Goal: Transaction & Acquisition: Purchase product/service

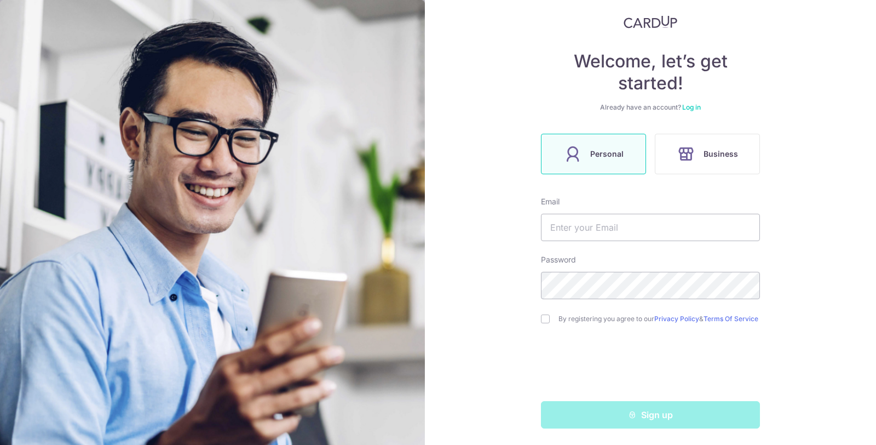
scroll to position [67, 0]
click at [623, 225] on input "text" at bounding box center [650, 225] width 219 height 27
type input "[EMAIL_ADDRESS][DOMAIN_NAME]"
click at [645, 420] on div "Sign up" at bounding box center [650, 413] width 232 height 27
click at [686, 106] on link "Log in" at bounding box center [691, 106] width 19 height 8
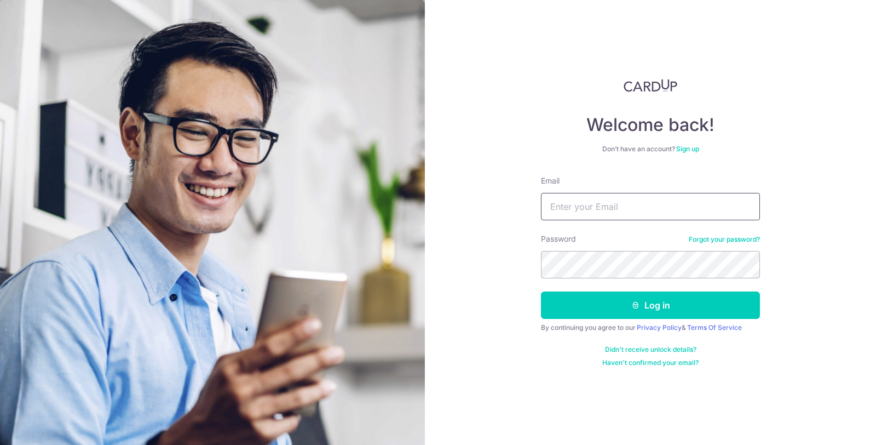
click at [610, 209] on input "Email" at bounding box center [650, 206] width 219 height 27
type input "[EMAIL_ADDRESS][DOMAIN_NAME]"
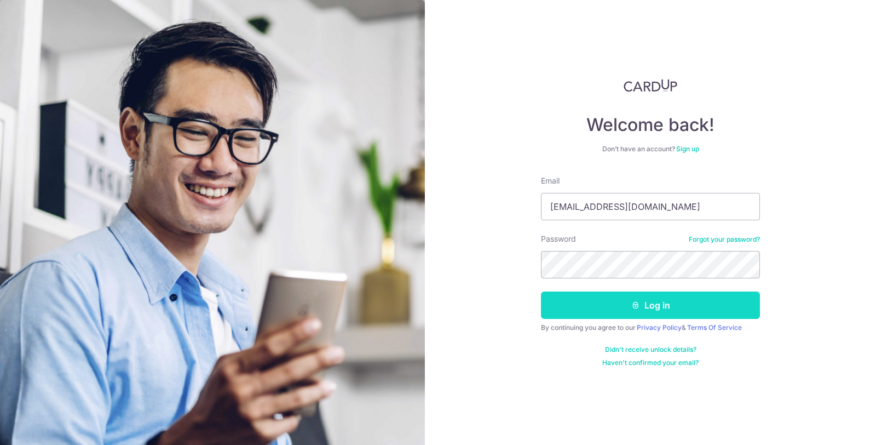
click at [684, 308] on button "Log in" at bounding box center [650, 304] width 219 height 27
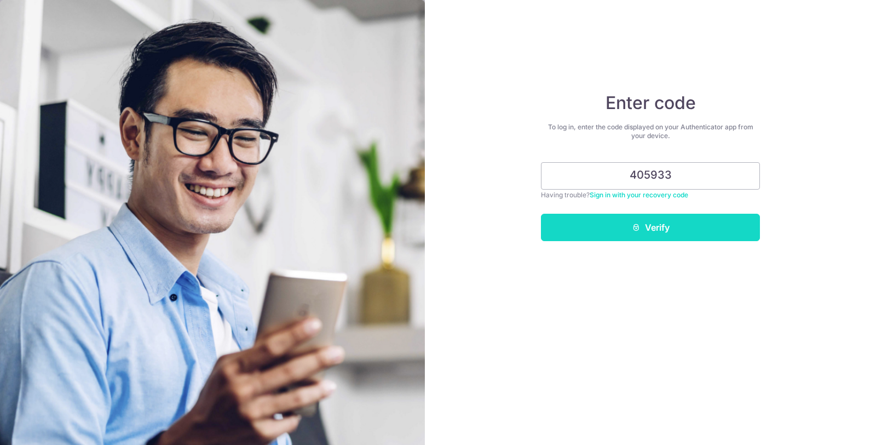
type input "405933"
click at [666, 236] on button "Verify" at bounding box center [650, 227] width 219 height 27
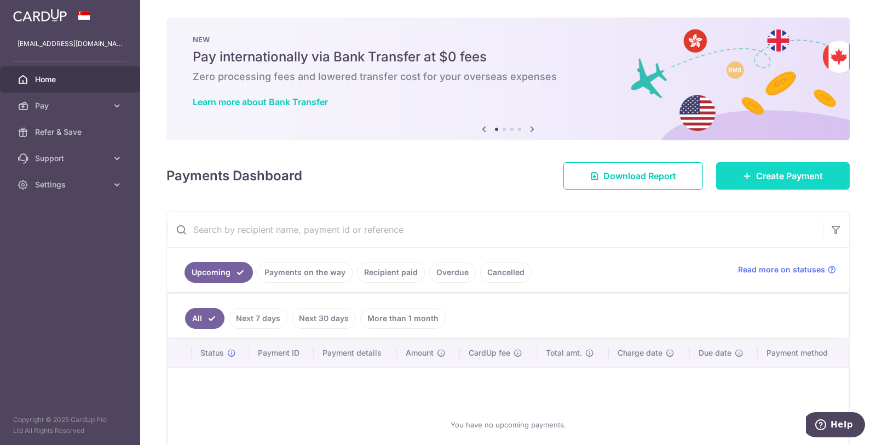
click at [787, 181] on span "Create Payment" at bounding box center [789, 175] width 67 height 13
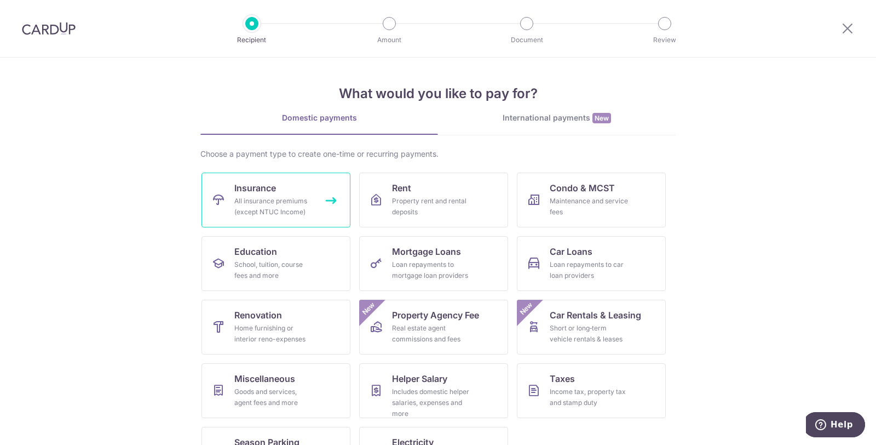
click at [256, 206] on div "All insurance premiums (except NTUC Income)" at bounding box center [273, 206] width 79 height 22
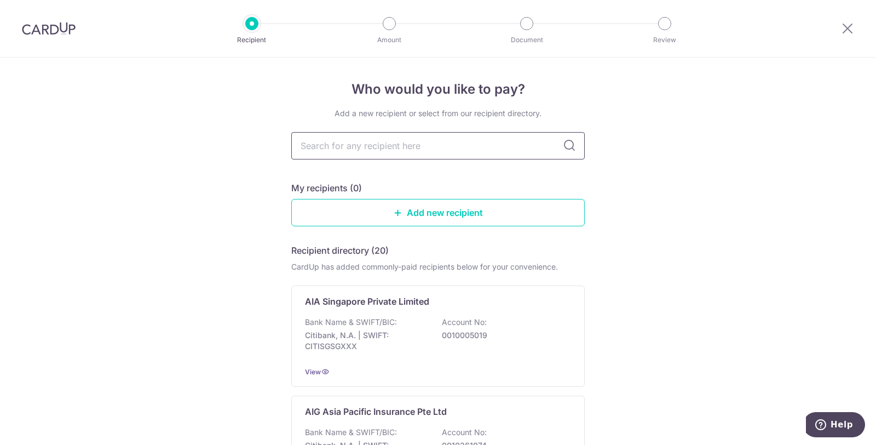
click at [428, 146] on input "text" at bounding box center [437, 145] width 293 height 27
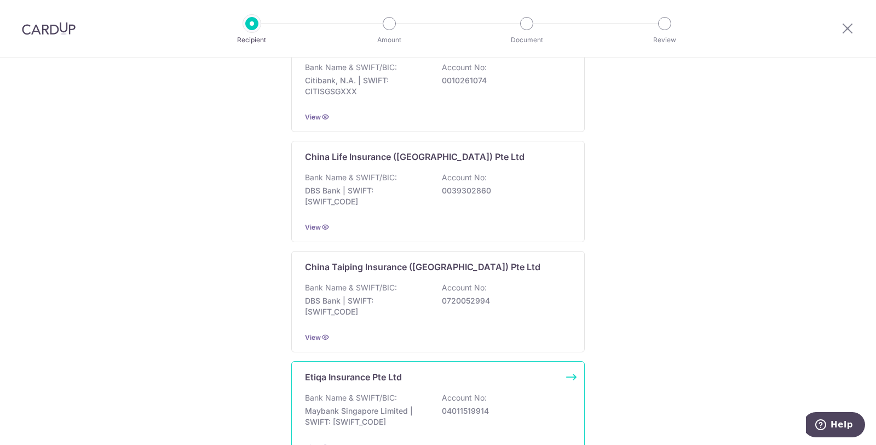
click at [420, 405] on p "Maybank Singapore Limited | SWIFT: MBBESGS2XXX" at bounding box center [366, 416] width 123 height 22
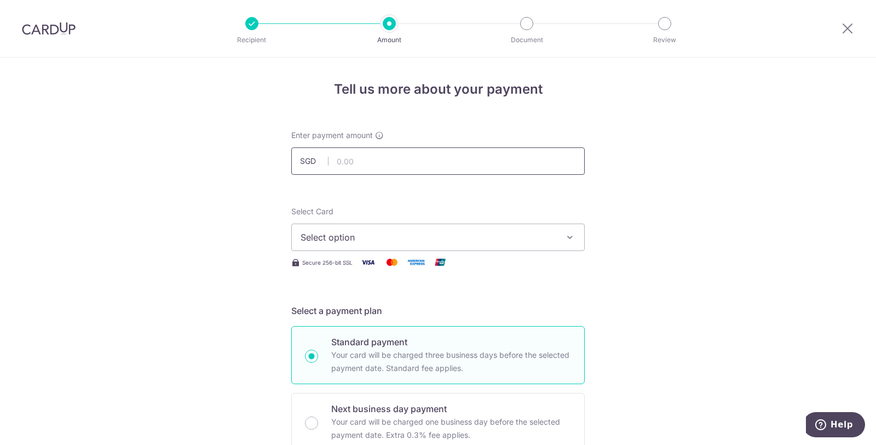
click at [382, 168] on input "text" at bounding box center [437, 160] width 293 height 27
type input "1,000.00"
drag, startPoint x: 659, startPoint y: 263, endPoint x: 630, endPoint y: 267, distance: 29.3
click at [471, 238] on span "Select option" at bounding box center [428, 236] width 255 height 13
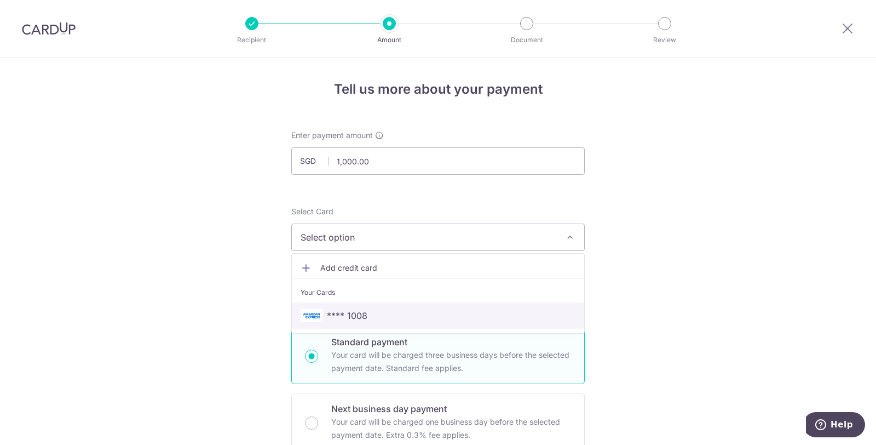
drag, startPoint x: 433, startPoint y: 311, endPoint x: 459, endPoint y: 313, distance: 26.4
click at [433, 311] on span "**** 1008" at bounding box center [438, 315] width 275 height 13
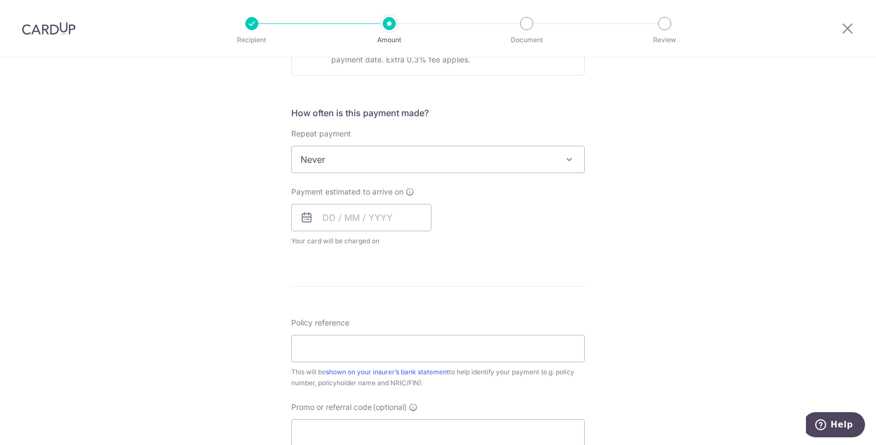
scroll to position [486, 0]
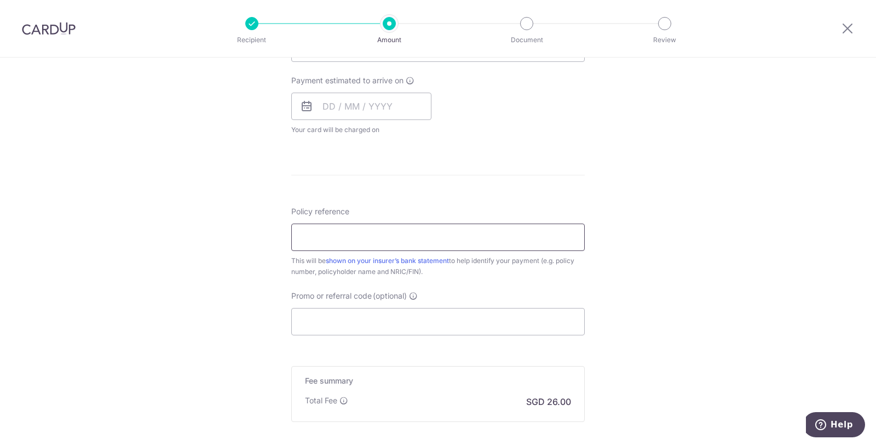
click at [364, 240] on input "Policy reference" at bounding box center [437, 236] width 293 height 27
type input "3"
click at [447, 240] on input "Policy reference" at bounding box center [437, 236] width 293 height 27
type input "30005612"
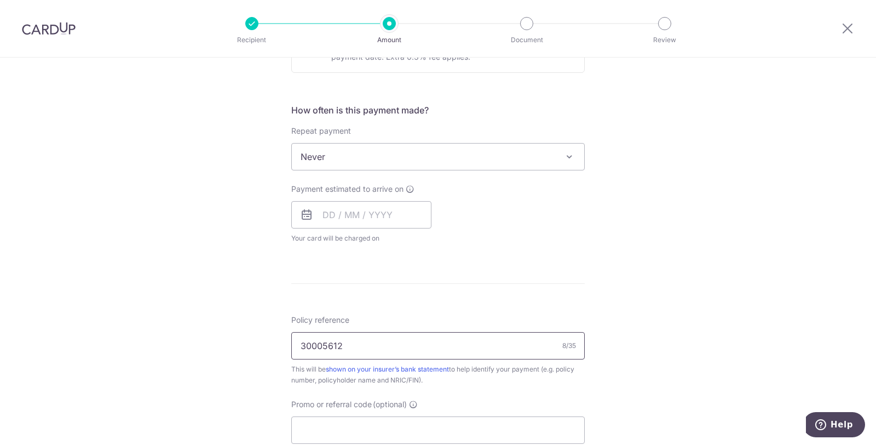
scroll to position [548, 0]
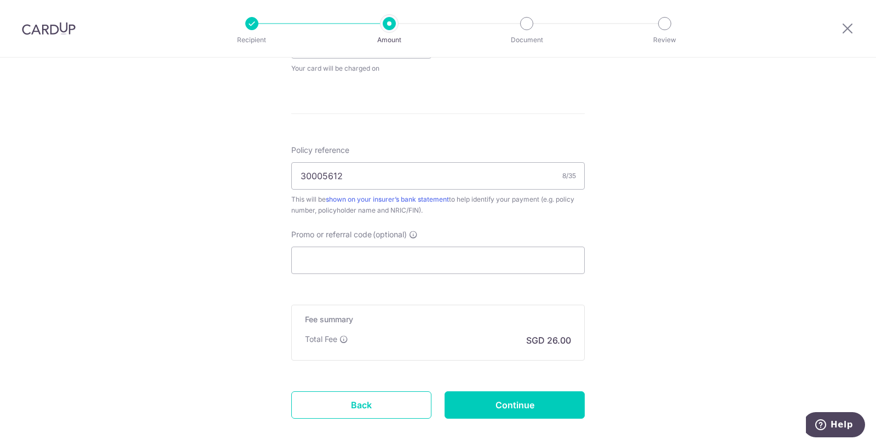
click at [662, 297] on div "Tell us more about your payment Enter payment amount SGD 1,000.00 1000.00 Selec…" at bounding box center [438, 5] width 876 height 990
click at [448, 257] on input "Promo or referral code (optional)" at bounding box center [437, 259] width 293 height 27
click at [457, 314] on h5 "Fee summary" at bounding box center [438, 319] width 266 height 11
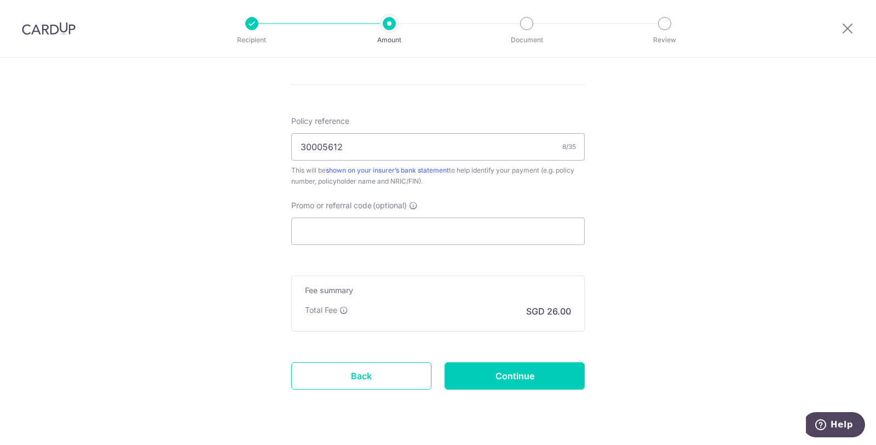
scroll to position [600, 0]
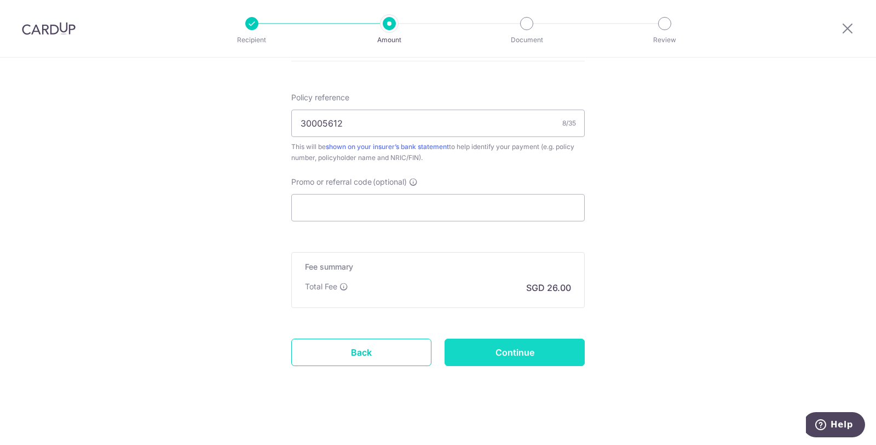
click at [524, 359] on input "Continue" at bounding box center [515, 351] width 140 height 27
type input "Create Schedule"
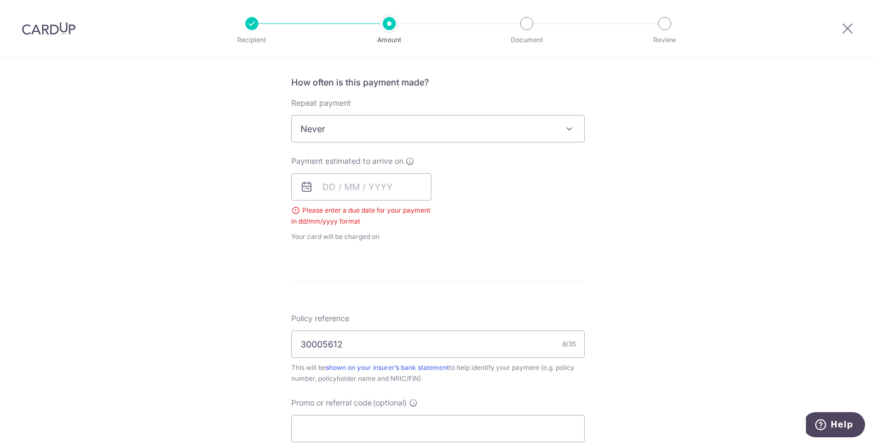
scroll to position [368, 0]
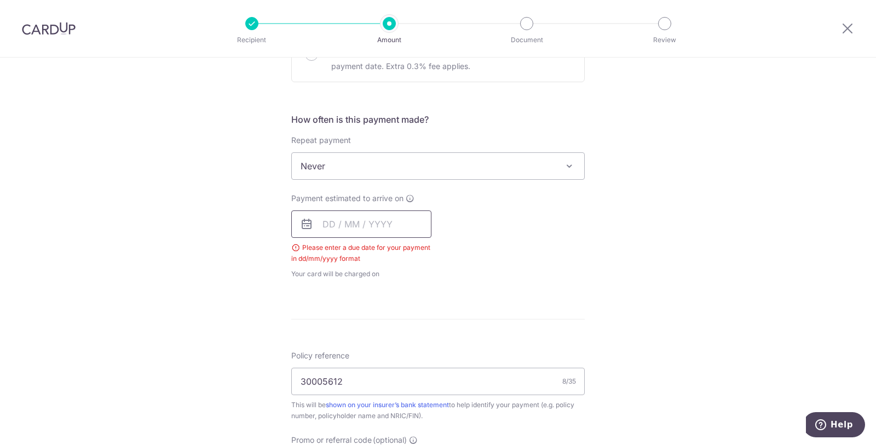
click at [335, 217] on input "text" at bounding box center [361, 223] width 140 height 27
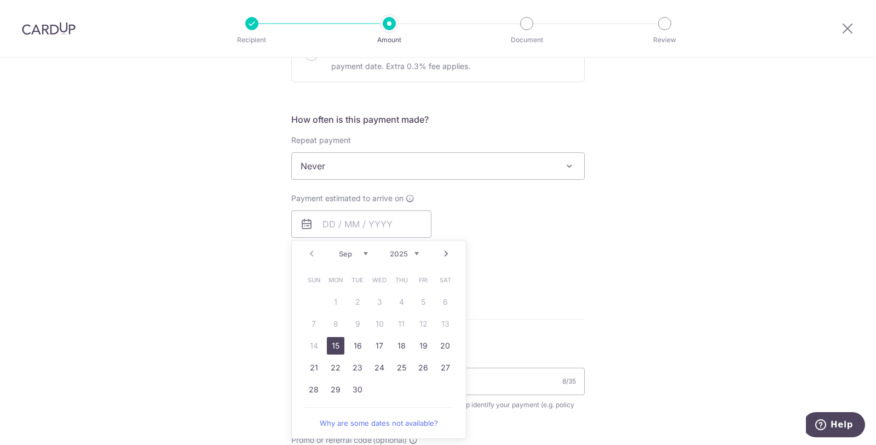
drag, startPoint x: 338, startPoint y: 347, endPoint x: 716, endPoint y: 291, distance: 381.9
click at [338, 347] on link "15" at bounding box center [336, 346] width 18 height 18
type input "[DATE]"
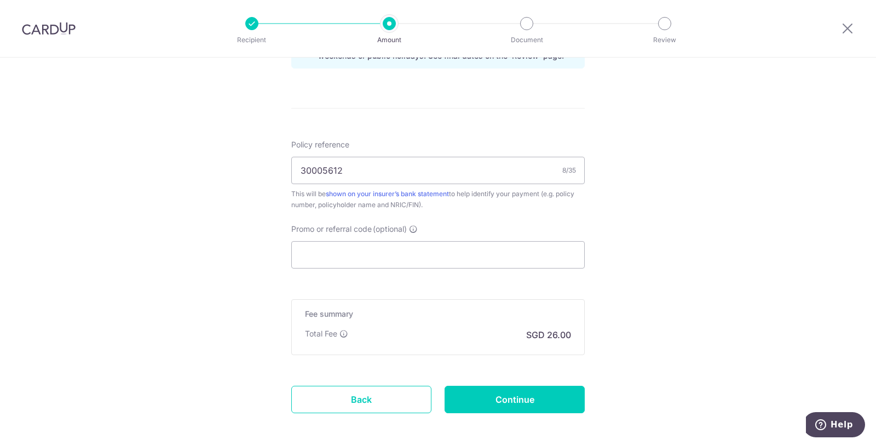
scroll to position [644, 0]
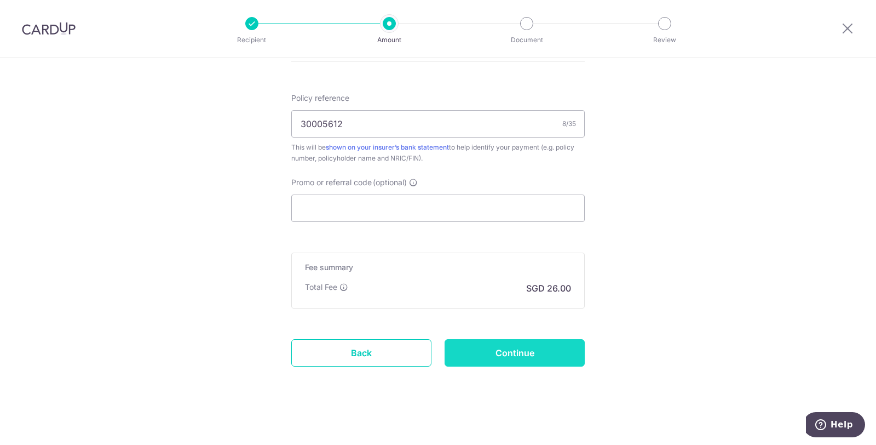
click at [502, 350] on input "Continue" at bounding box center [515, 352] width 140 height 27
type input "Create Schedule"
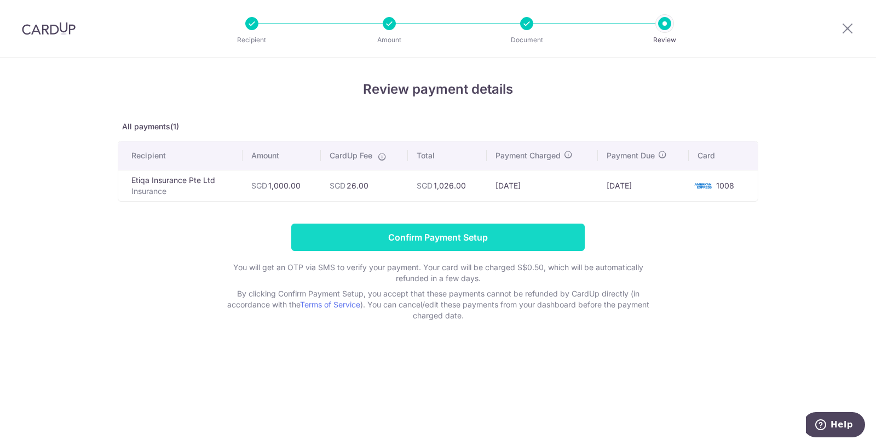
click at [440, 237] on input "Confirm Payment Setup" at bounding box center [437, 236] width 293 height 27
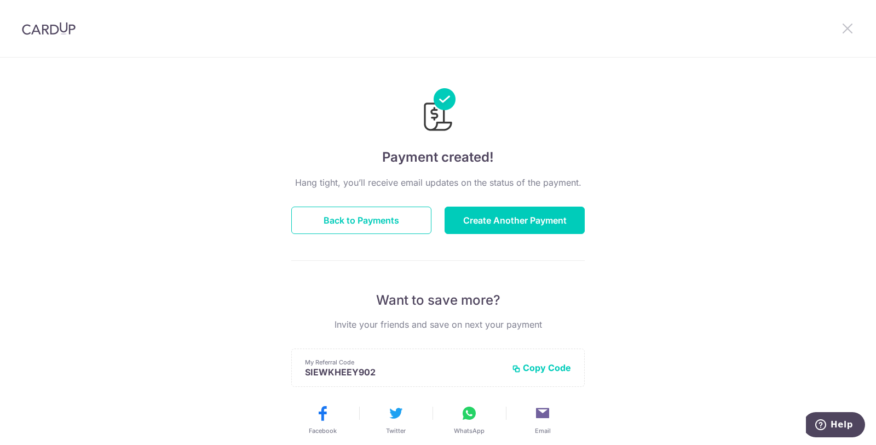
click at [788, 26] on icon at bounding box center [847, 28] width 13 height 14
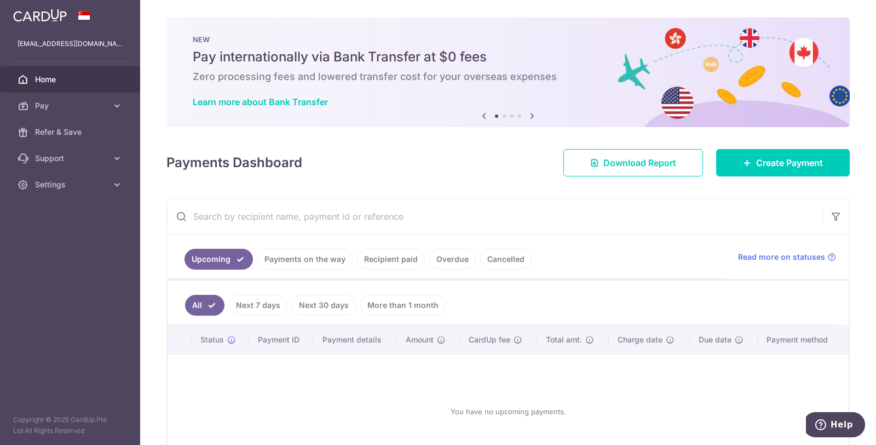
click at [314, 252] on link "Payments on the way" at bounding box center [304, 259] width 95 height 21
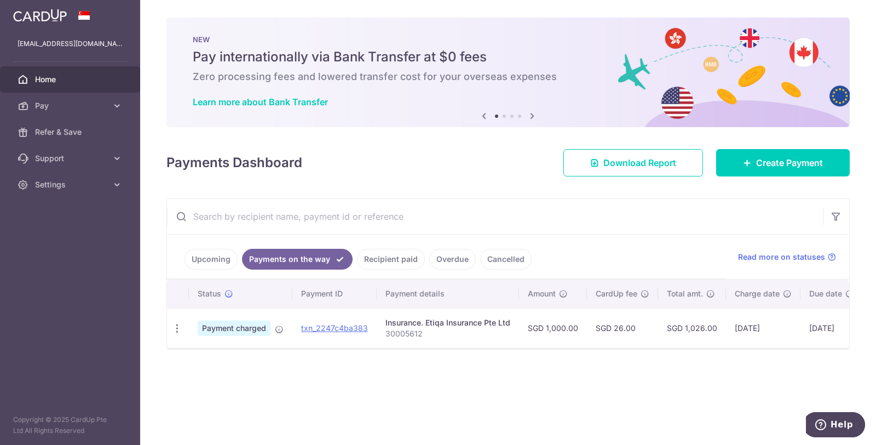
click at [393, 262] on link "Recipient paid" at bounding box center [391, 259] width 68 height 21
